Goal: Information Seeking & Learning: Learn about a topic

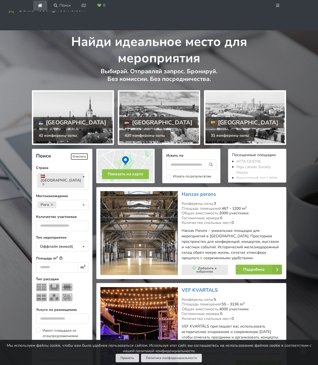
scroll to position [109, 0]
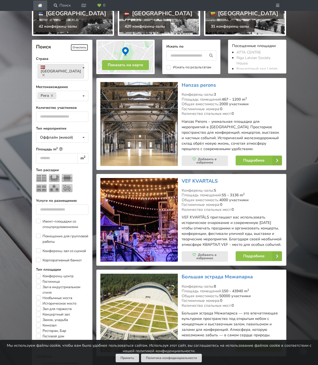
click at [124, 357] on button "Принять" at bounding box center [127, 357] width 23 height 8
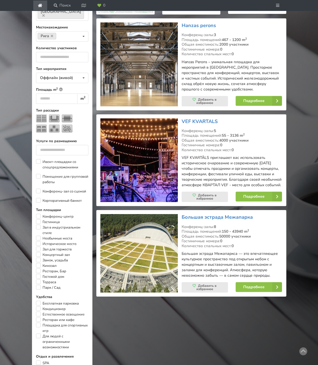
scroll to position [169, 0]
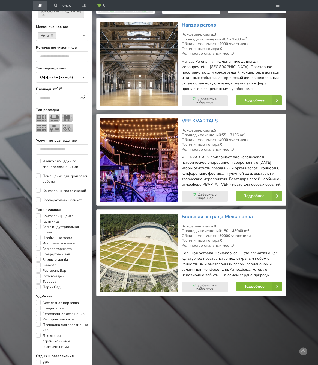
click at [253, 291] on link "Подробнее" at bounding box center [259, 286] width 46 height 10
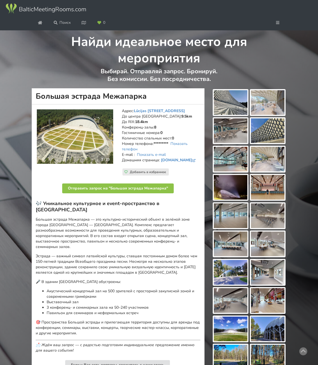
click at [229, 115] on img at bounding box center [231, 102] width 34 height 25
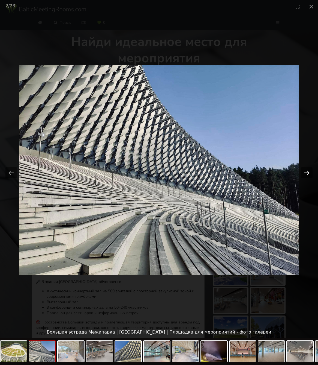
click at [307, 172] on button "Next slide" at bounding box center [306, 172] width 11 height 11
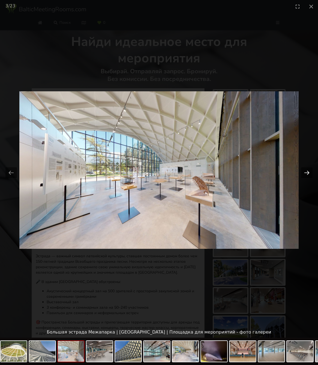
click at [307, 172] on button "Next slide" at bounding box center [306, 172] width 11 height 11
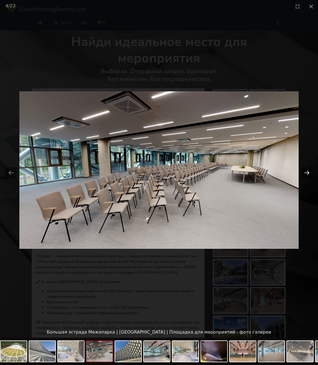
click at [307, 172] on button "Next slide" at bounding box center [306, 172] width 11 height 11
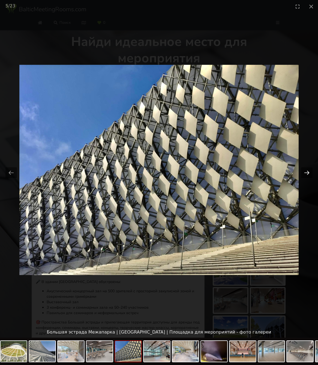
click at [307, 172] on button "Next slide" at bounding box center [306, 172] width 11 height 11
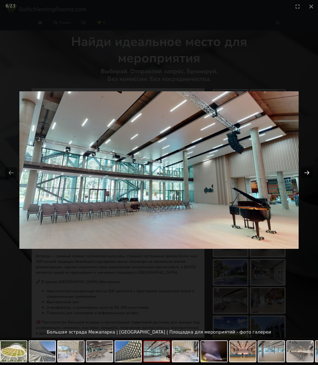
click at [307, 172] on button "Next slide" at bounding box center [306, 172] width 11 height 11
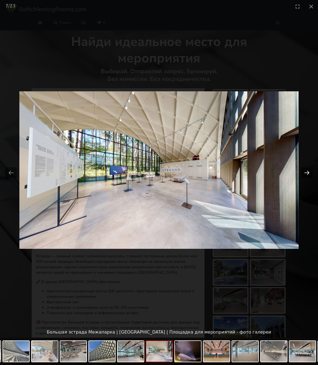
click at [307, 172] on button "Next slide" at bounding box center [306, 172] width 11 height 11
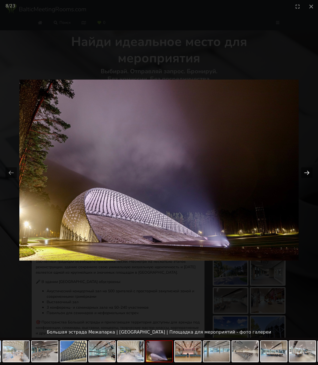
click at [307, 172] on button "Next slide" at bounding box center [306, 172] width 11 height 11
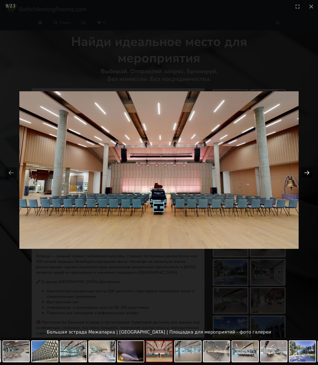
click at [307, 172] on button "Next slide" at bounding box center [306, 172] width 11 height 11
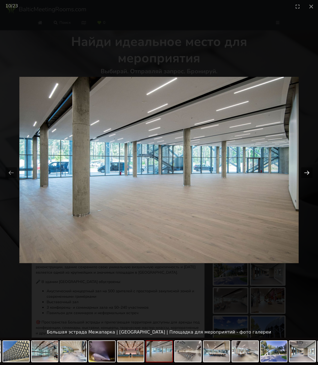
click at [307, 172] on button "Next slide" at bounding box center [306, 172] width 11 height 11
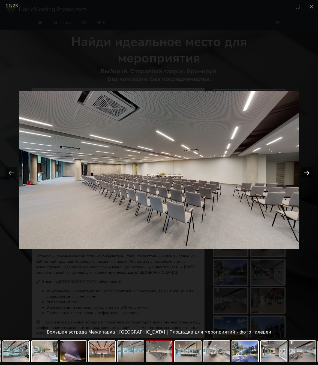
click at [307, 172] on button "Next slide" at bounding box center [306, 172] width 11 height 11
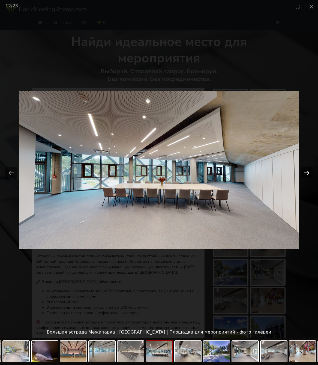
click at [307, 172] on button "Next slide" at bounding box center [306, 172] width 11 height 11
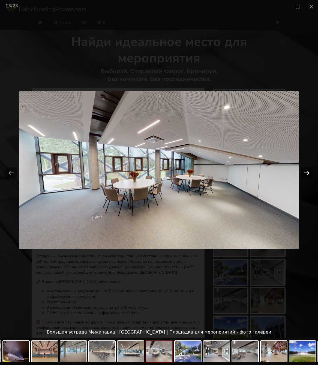
click at [307, 172] on button "Next slide" at bounding box center [306, 172] width 11 height 11
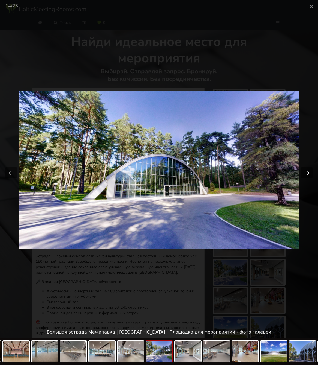
click at [307, 172] on button "Next slide" at bounding box center [306, 172] width 11 height 11
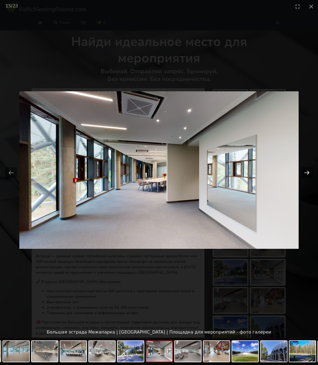
click at [307, 172] on button "Next slide" at bounding box center [306, 172] width 11 height 11
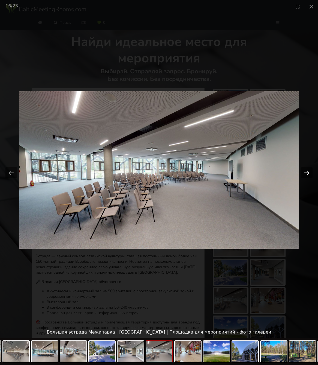
click at [307, 172] on button "Next slide" at bounding box center [306, 172] width 11 height 11
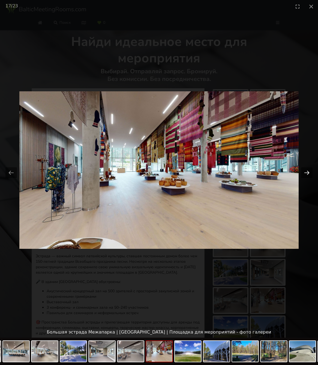
click at [307, 172] on button "Next slide" at bounding box center [306, 172] width 11 height 11
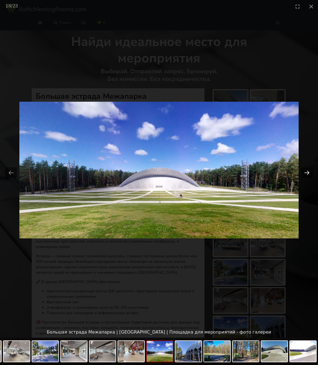
click at [307, 172] on button "Next slide" at bounding box center [306, 172] width 11 height 11
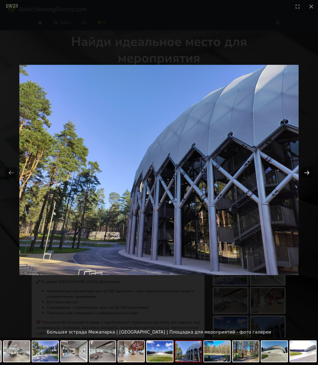
click at [307, 172] on button "Next slide" at bounding box center [306, 172] width 11 height 11
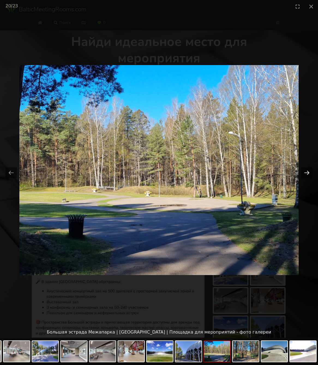
click at [307, 172] on button "Next slide" at bounding box center [306, 172] width 11 height 11
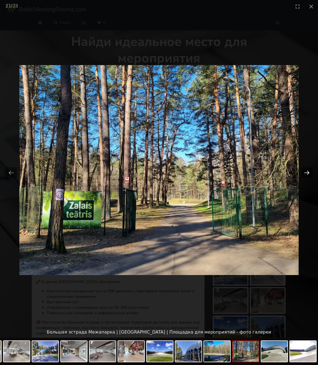
click at [307, 172] on button "Next slide" at bounding box center [306, 172] width 11 height 11
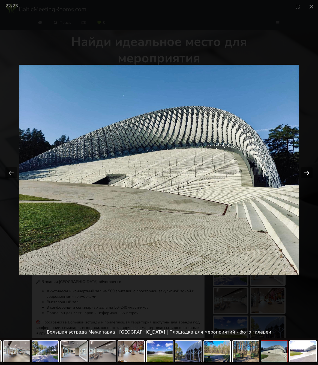
click at [307, 172] on button "Next slide" at bounding box center [306, 172] width 11 height 11
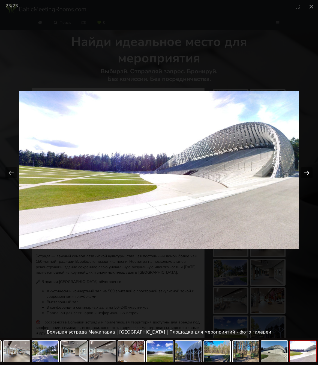
click at [307, 172] on button "Next slide" at bounding box center [306, 172] width 11 height 11
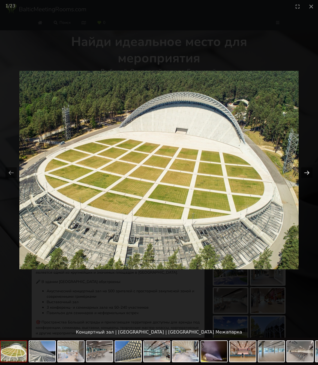
click at [307, 172] on button "Next slide" at bounding box center [306, 172] width 11 height 11
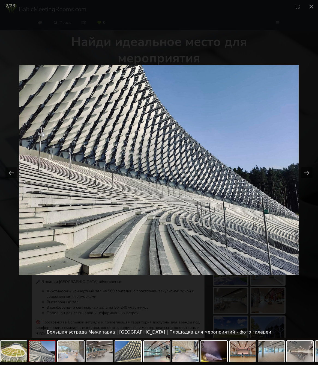
click at [278, 158] on picture at bounding box center [159, 170] width 318 height 314
click at [256, 109] on picture at bounding box center [159, 170] width 318 height 314
click at [241, 87] on picture at bounding box center [159, 170] width 318 height 314
click at [184, 80] on picture at bounding box center [159, 170] width 318 height 314
click at [86, 105] on picture at bounding box center [159, 170] width 318 height 314
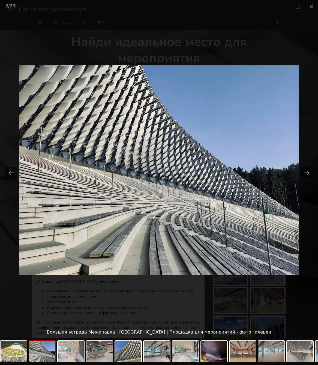
click at [41, 147] on picture at bounding box center [159, 170] width 318 height 314
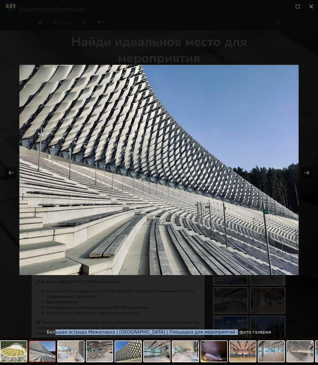
click at [84, 335] on div "Большая эстрада Межапарка | Рига | Площадка для мероприятий - фото галереи" at bounding box center [159, 331] width 318 height 11
click at [94, 309] on picture at bounding box center [159, 170] width 318 height 314
click at [174, 277] on picture at bounding box center [159, 170] width 318 height 314
click at [260, 262] on picture at bounding box center [159, 170] width 318 height 314
click at [234, 77] on picture at bounding box center [159, 170] width 318 height 314
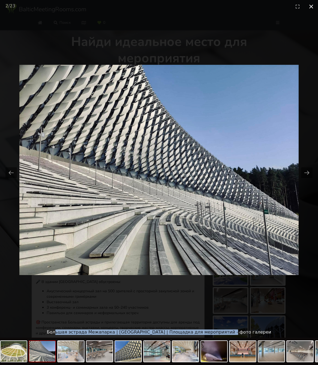
click at [313, 5] on button "Close gallery" at bounding box center [312, 6] width 14 height 13
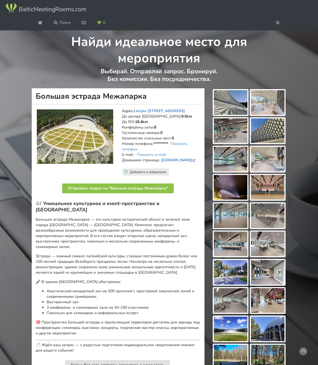
click at [36, 104] on h1 "Большая эстрада Межапарка" at bounding box center [118, 96] width 173 height 16
drag, startPoint x: 36, startPoint y: 127, endPoint x: 147, endPoint y: 128, distance: 111.1
click at [147, 104] on h1 "Большая эстрада Межапарка" at bounding box center [118, 96] width 173 height 16
copy h1 "Большая эстрада Межапарка"
click at [179, 162] on link "estrade.riga.lv" at bounding box center [179, 159] width 36 height 5
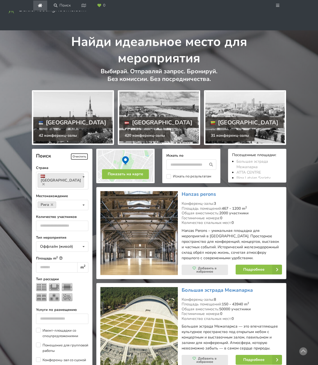
scroll to position [169, 0]
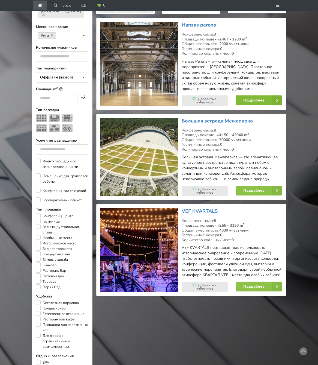
click at [257, 105] on link "Подробнее" at bounding box center [259, 100] width 46 height 10
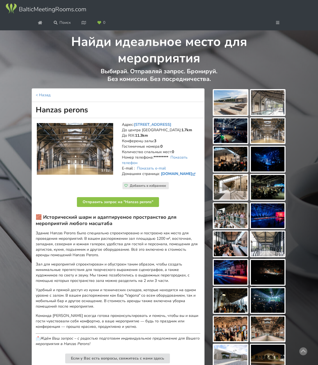
click at [177, 176] on link "hanzasperons.lv" at bounding box center [179, 173] width 36 height 5
click at [233, 115] on img at bounding box center [231, 102] width 34 height 25
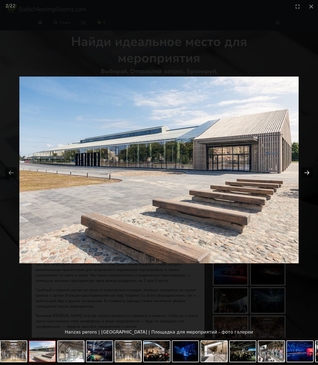
click at [304, 172] on button "Next slide" at bounding box center [306, 172] width 11 height 11
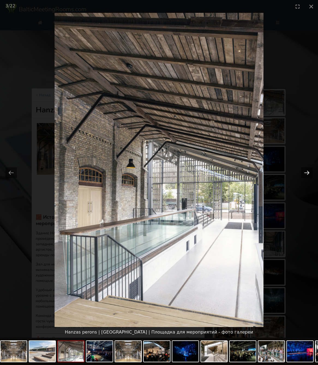
click at [311, 172] on button "Next slide" at bounding box center [306, 172] width 11 height 11
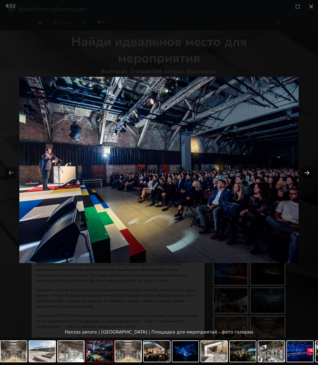
click at [311, 172] on button "Next slide" at bounding box center [306, 172] width 11 height 11
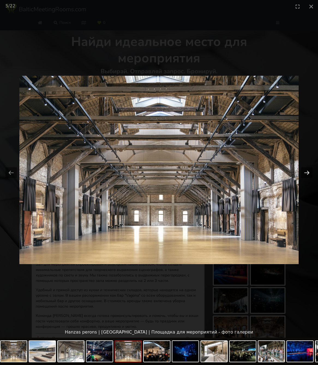
click at [311, 172] on button "Next slide" at bounding box center [306, 172] width 11 height 11
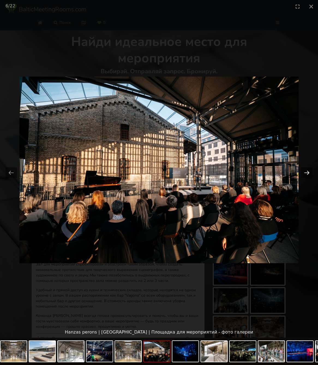
click at [311, 172] on button "Next slide" at bounding box center [306, 172] width 11 height 11
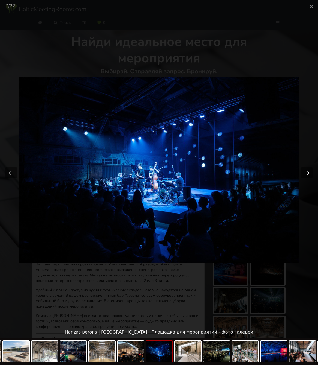
click at [311, 172] on button "Next slide" at bounding box center [306, 172] width 11 height 11
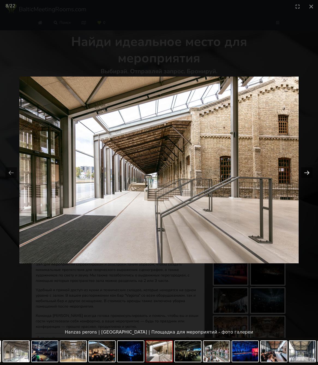
click at [311, 172] on button "Next slide" at bounding box center [306, 172] width 11 height 11
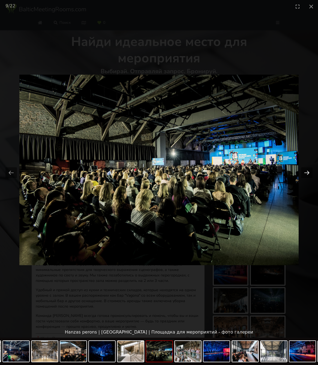
click at [311, 172] on button "Next slide" at bounding box center [306, 172] width 11 height 11
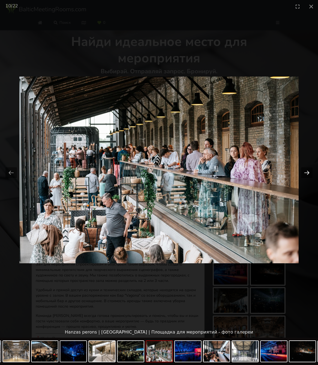
click at [311, 172] on button "Next slide" at bounding box center [306, 172] width 11 height 11
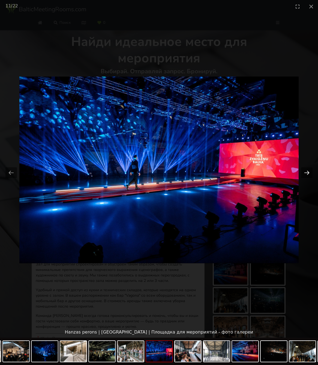
click at [311, 172] on button "Next slide" at bounding box center [306, 172] width 11 height 11
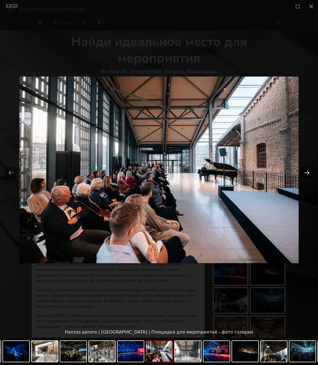
click at [311, 172] on button "Next slide" at bounding box center [306, 172] width 11 height 11
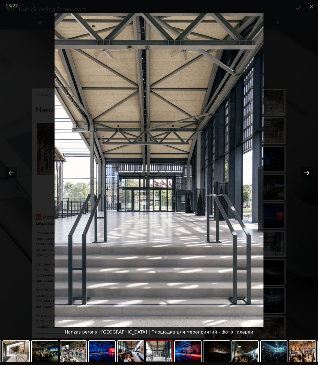
click at [311, 172] on button "Next slide" at bounding box center [306, 172] width 11 height 11
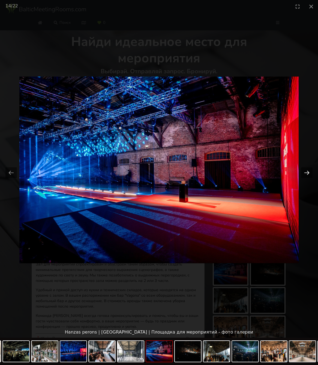
click at [311, 172] on button "Next slide" at bounding box center [306, 172] width 11 height 11
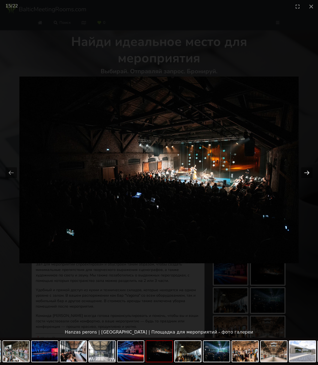
click at [311, 172] on button "Next slide" at bounding box center [306, 172] width 11 height 11
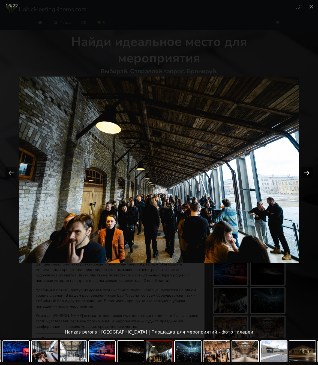
click at [311, 172] on button "Next slide" at bounding box center [306, 172] width 11 height 11
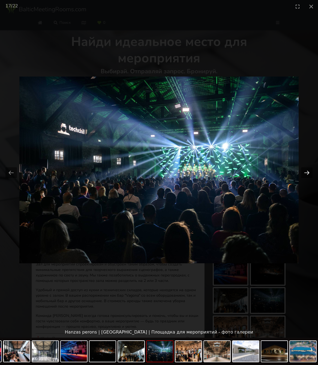
click at [311, 172] on button "Next slide" at bounding box center [306, 172] width 11 height 11
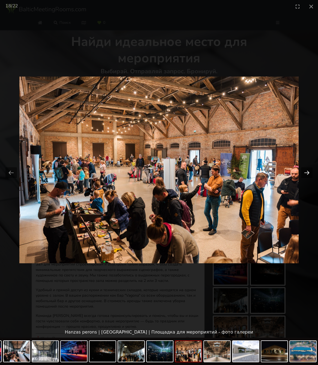
click at [311, 171] on button "Next slide" at bounding box center [306, 172] width 11 height 11
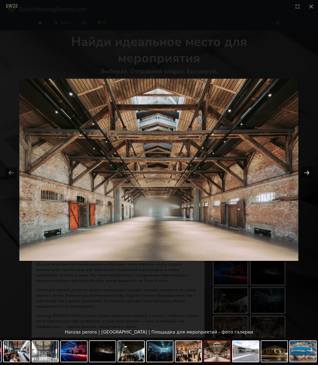
click at [311, 172] on button "Next slide" at bounding box center [306, 172] width 11 height 11
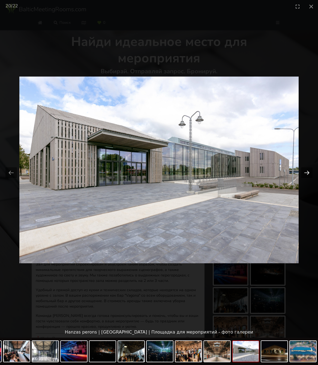
click at [311, 172] on button "Next slide" at bounding box center [306, 172] width 11 height 11
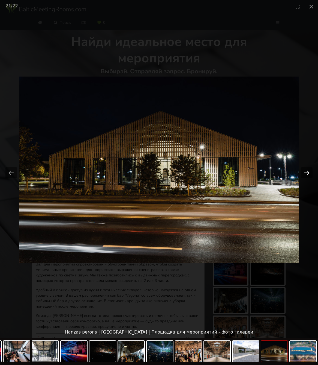
click at [311, 172] on button "Next slide" at bounding box center [306, 172] width 11 height 11
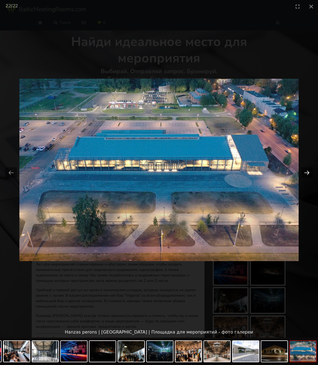
click at [311, 172] on button "Next slide" at bounding box center [306, 172] width 11 height 11
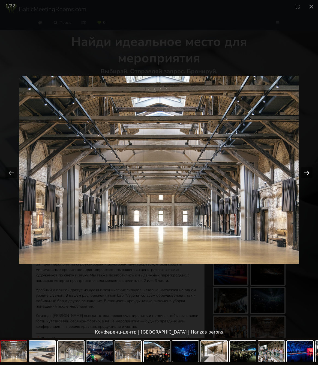
click at [311, 172] on button "Next slide" at bounding box center [306, 172] width 11 height 11
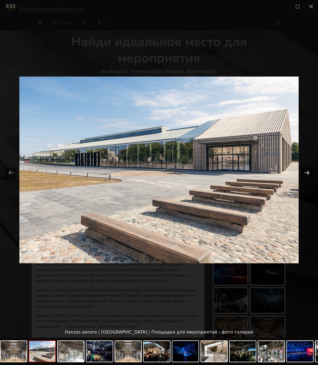
click at [311, 172] on button "Next slide" at bounding box center [306, 172] width 11 height 11
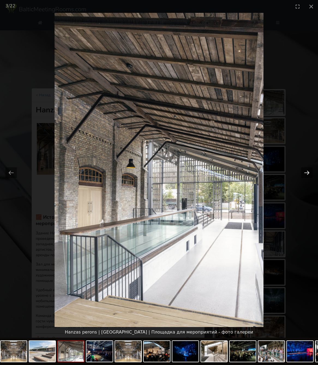
click at [311, 172] on button "Next slide" at bounding box center [306, 172] width 11 height 11
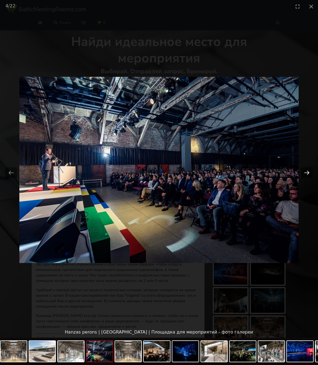
click at [311, 172] on button "Next slide" at bounding box center [306, 172] width 11 height 11
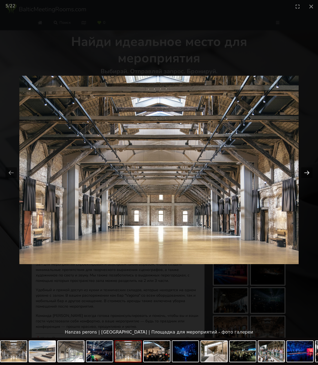
click at [310, 173] on button "Next slide" at bounding box center [306, 172] width 11 height 11
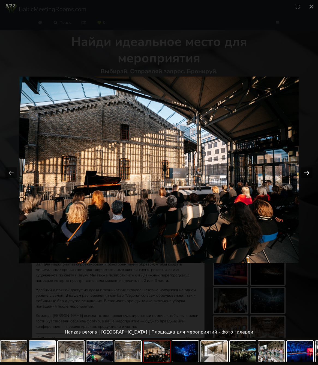
click at [310, 173] on button "Next slide" at bounding box center [306, 172] width 11 height 11
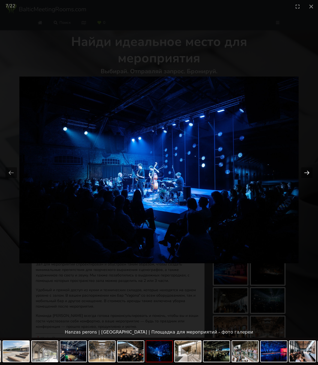
click at [310, 173] on button "Next slide" at bounding box center [306, 172] width 11 height 11
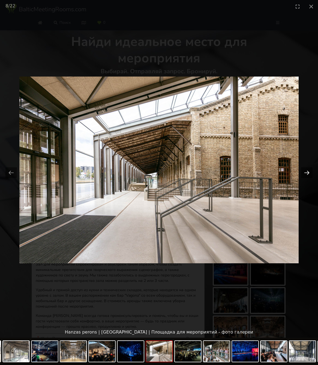
click at [310, 173] on button "Next slide" at bounding box center [306, 172] width 11 height 11
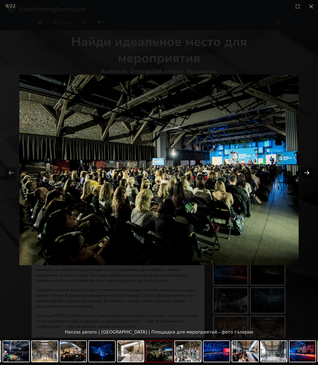
click at [310, 173] on button "Next slide" at bounding box center [306, 172] width 11 height 11
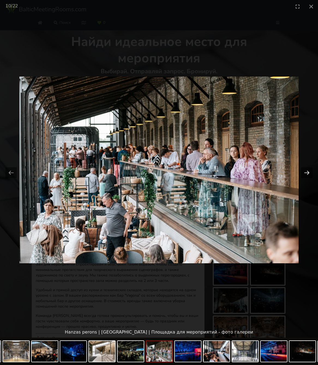
click at [310, 173] on button "Next slide" at bounding box center [306, 172] width 11 height 11
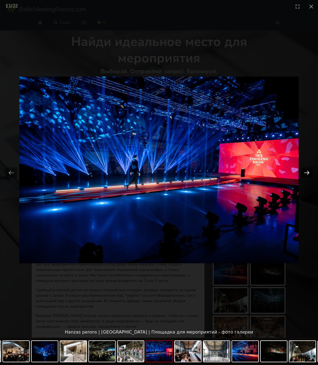
click at [310, 173] on button "Next slide" at bounding box center [306, 172] width 11 height 11
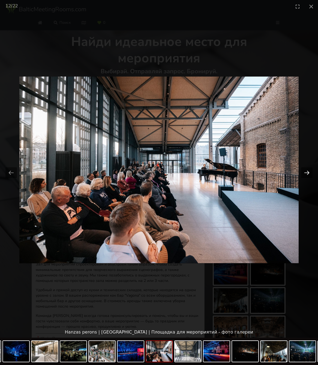
click at [310, 173] on button "Next slide" at bounding box center [306, 172] width 11 height 11
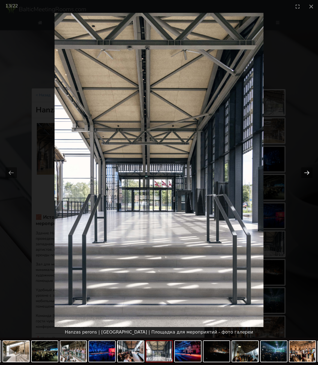
click at [310, 173] on button "Next slide" at bounding box center [306, 172] width 11 height 11
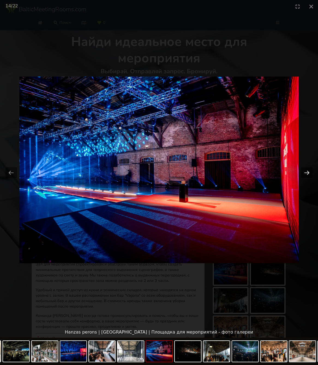
click at [310, 173] on button "Next slide" at bounding box center [306, 172] width 11 height 11
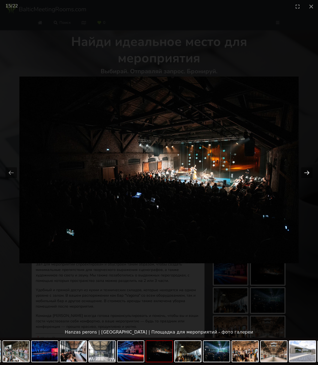
click at [310, 173] on button "Next slide" at bounding box center [306, 172] width 11 height 11
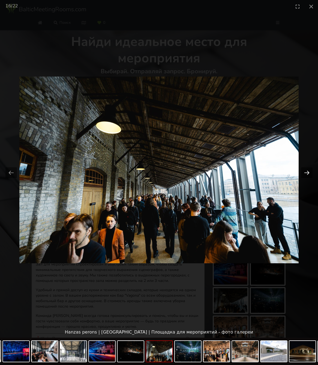
click at [310, 173] on button "Next slide" at bounding box center [306, 172] width 11 height 11
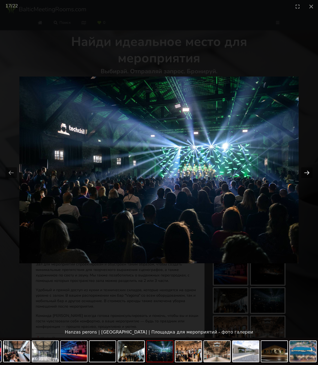
click at [310, 173] on button "Next slide" at bounding box center [306, 172] width 11 height 11
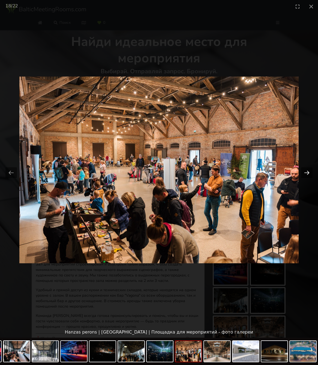
click at [310, 173] on button "Next slide" at bounding box center [306, 172] width 11 height 11
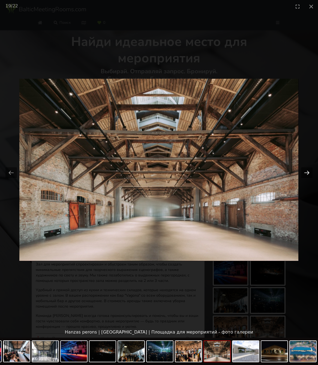
click at [310, 173] on button "Next slide" at bounding box center [306, 172] width 11 height 11
